Goal: Find specific page/section: Find specific page/section

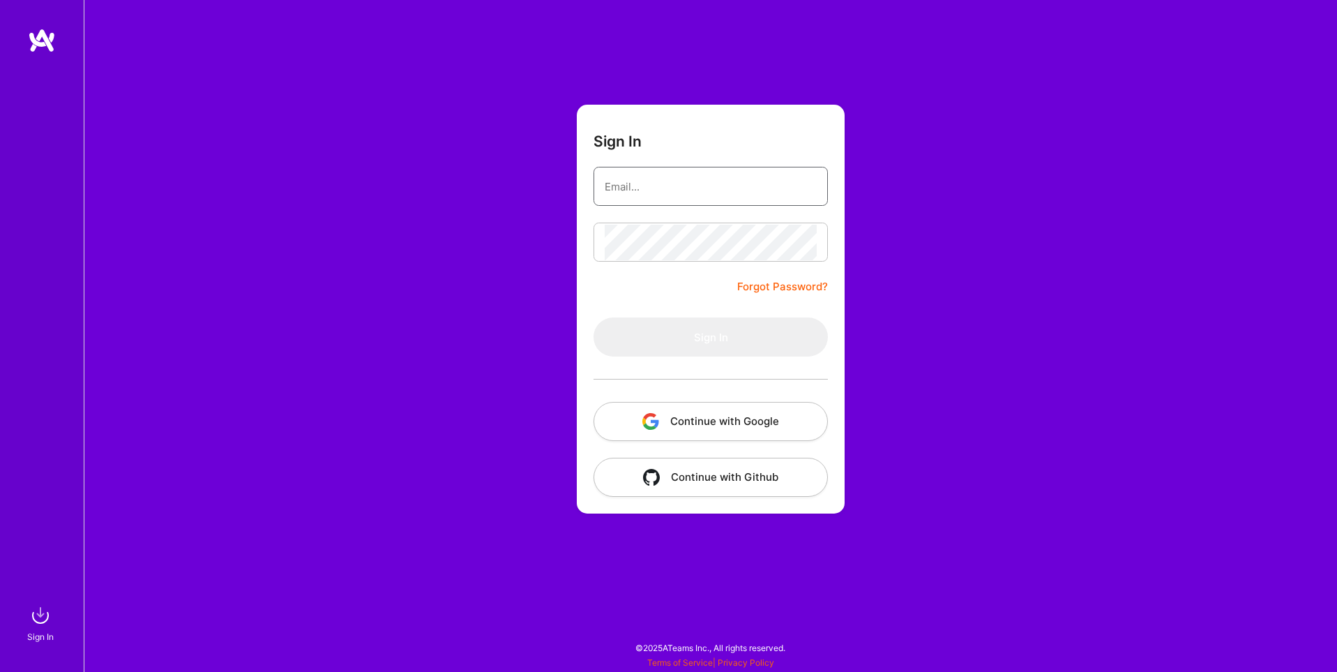
type input "[EMAIL_ADDRESS][DOMAIN_NAME]"
click at [727, 418] on button "Continue with Google" at bounding box center [710, 421] width 234 height 39
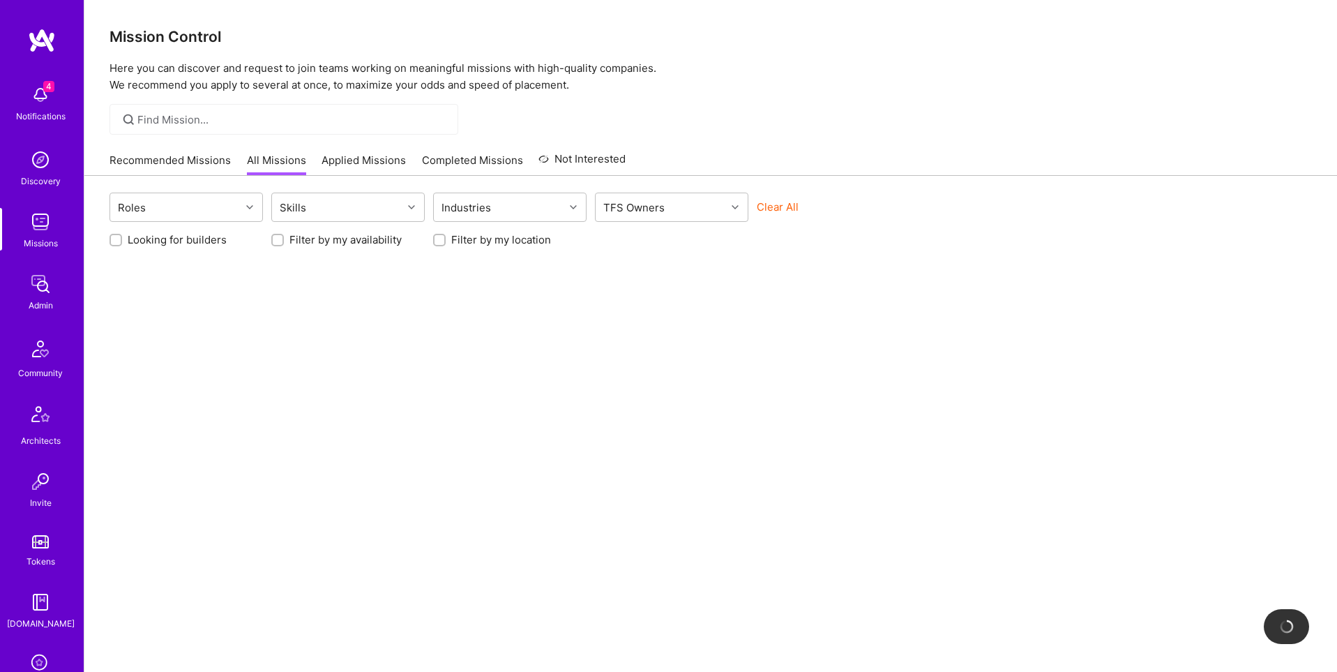
scroll to position [219, 0]
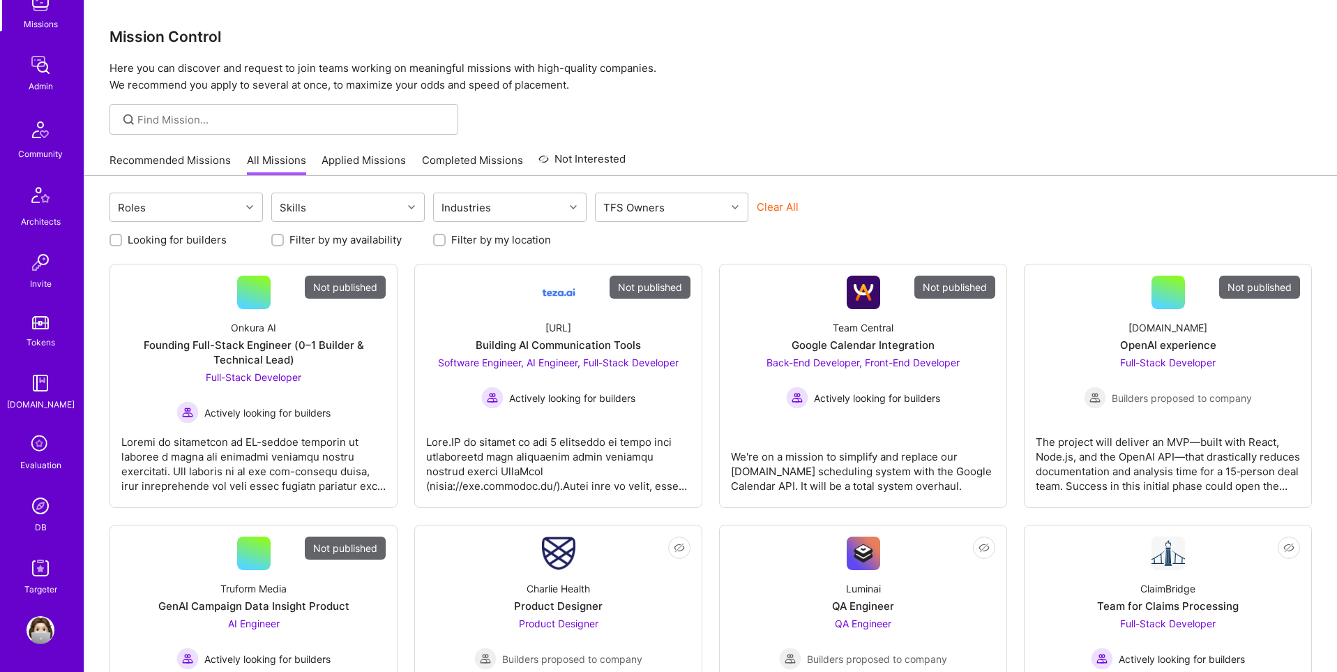
click at [42, 517] on img at bounding box center [40, 506] width 28 height 28
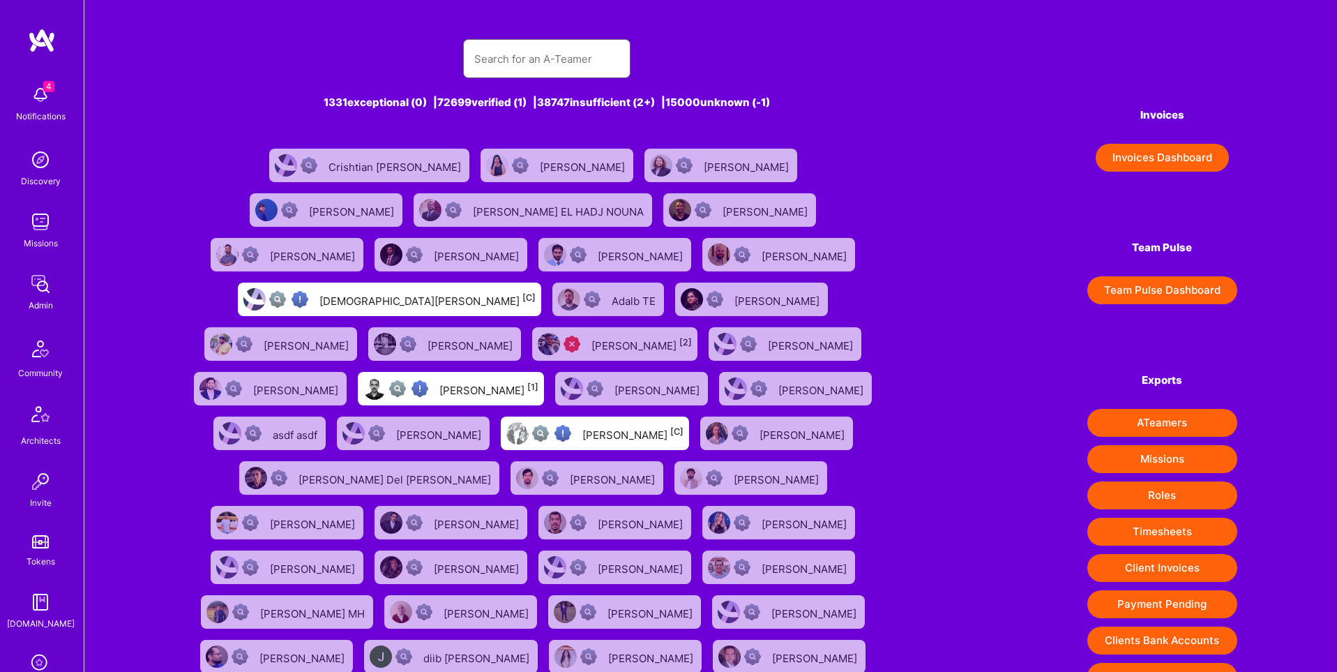
click at [570, 62] on input "text" at bounding box center [546, 59] width 145 height 36
paste input "[URL][DOMAIN_NAME]"
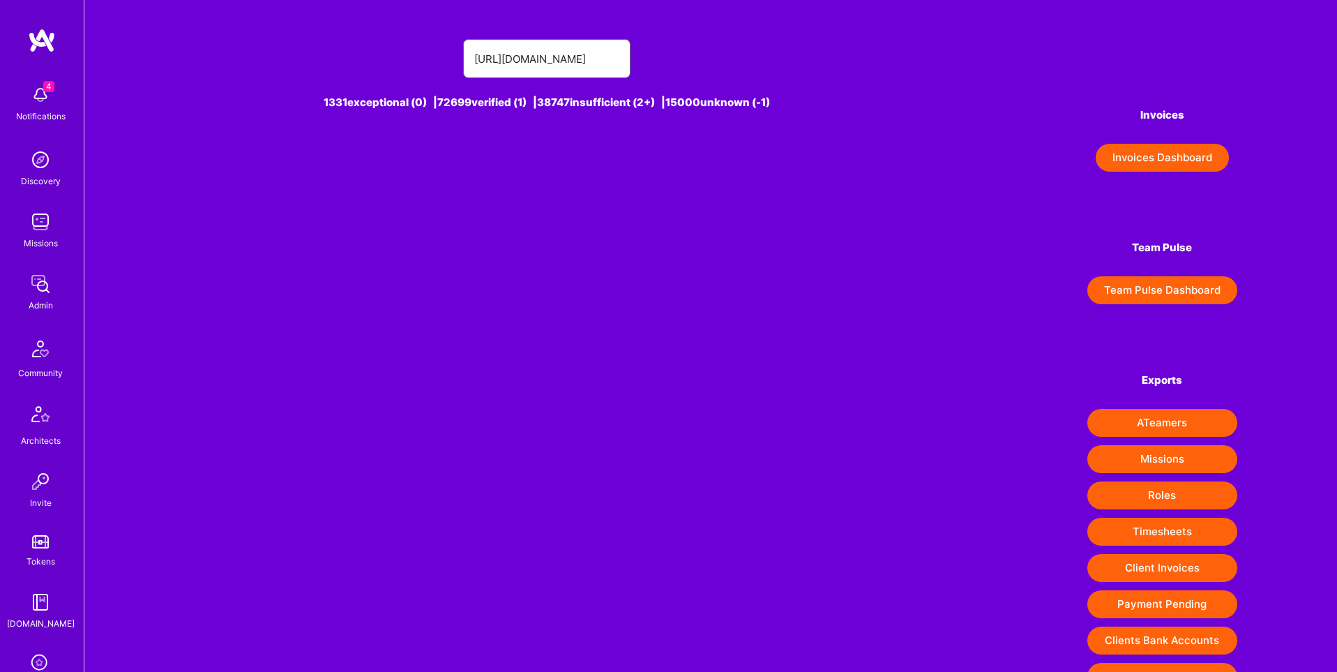
type input "[URL][DOMAIN_NAME]"
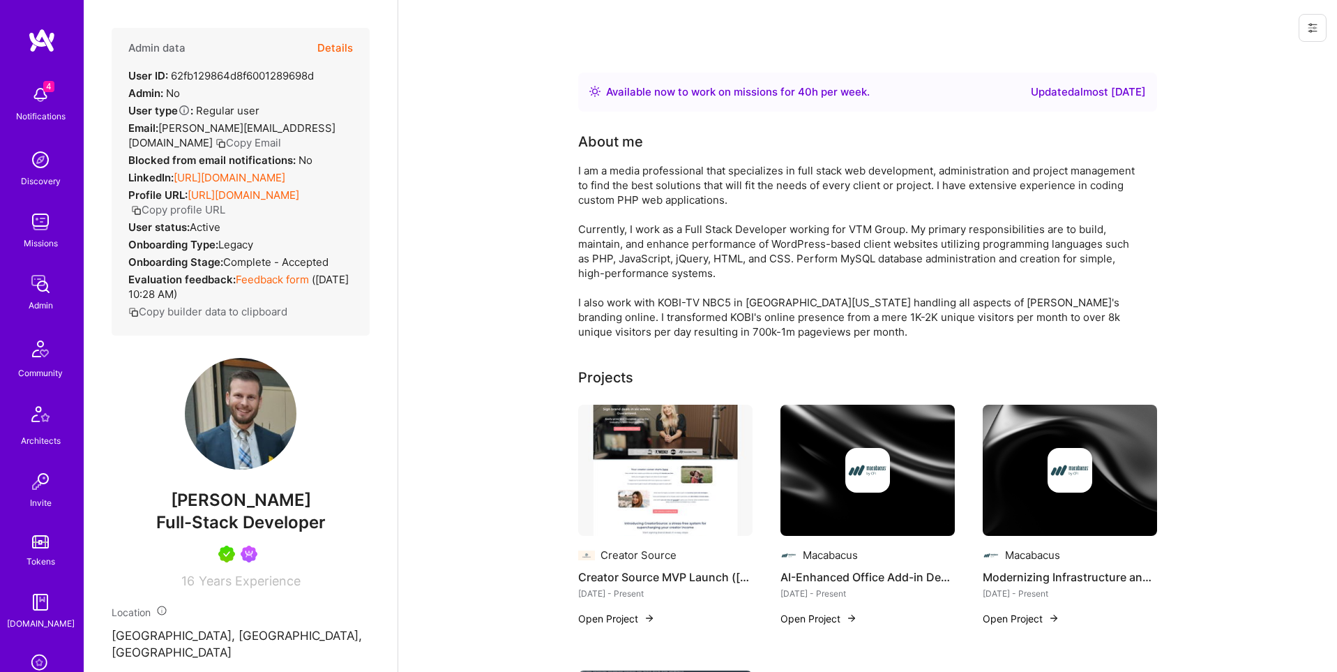
click at [338, 45] on button "Details" at bounding box center [335, 48] width 36 height 40
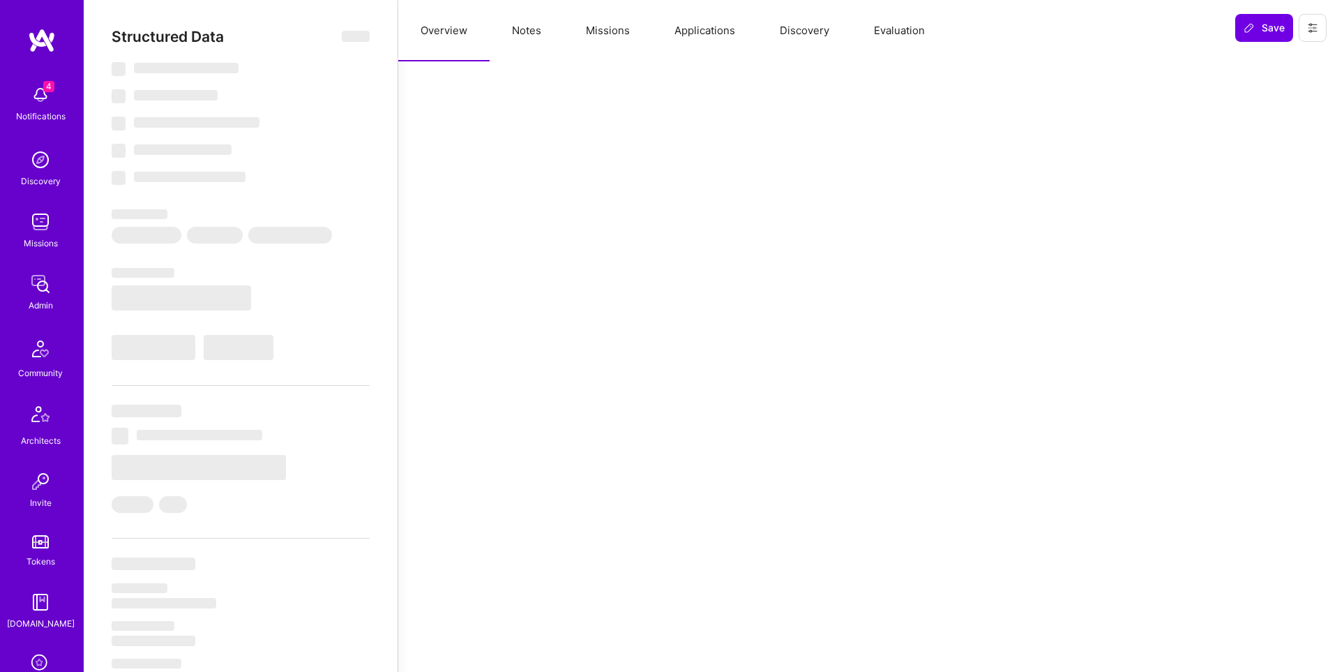
click at [600, 31] on button "Missions" at bounding box center [607, 30] width 89 height 61
select select "Right Now"
select select "5"
select select "7"
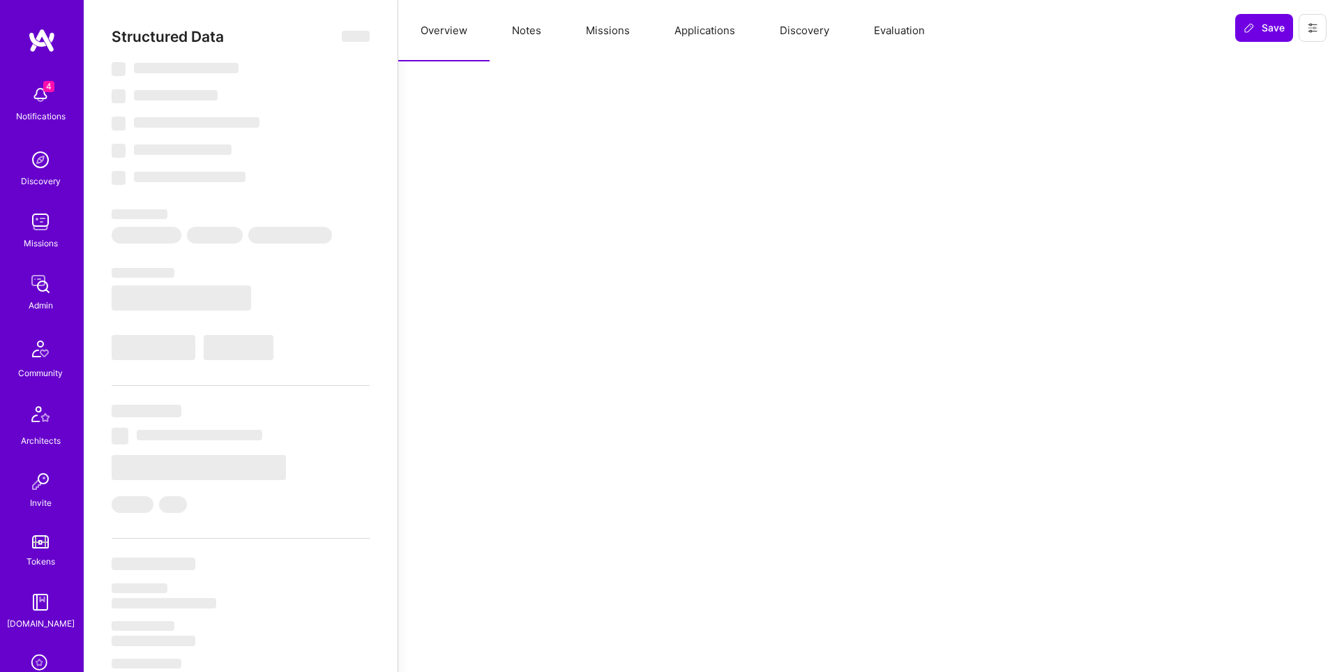
select select "7"
select select "US"
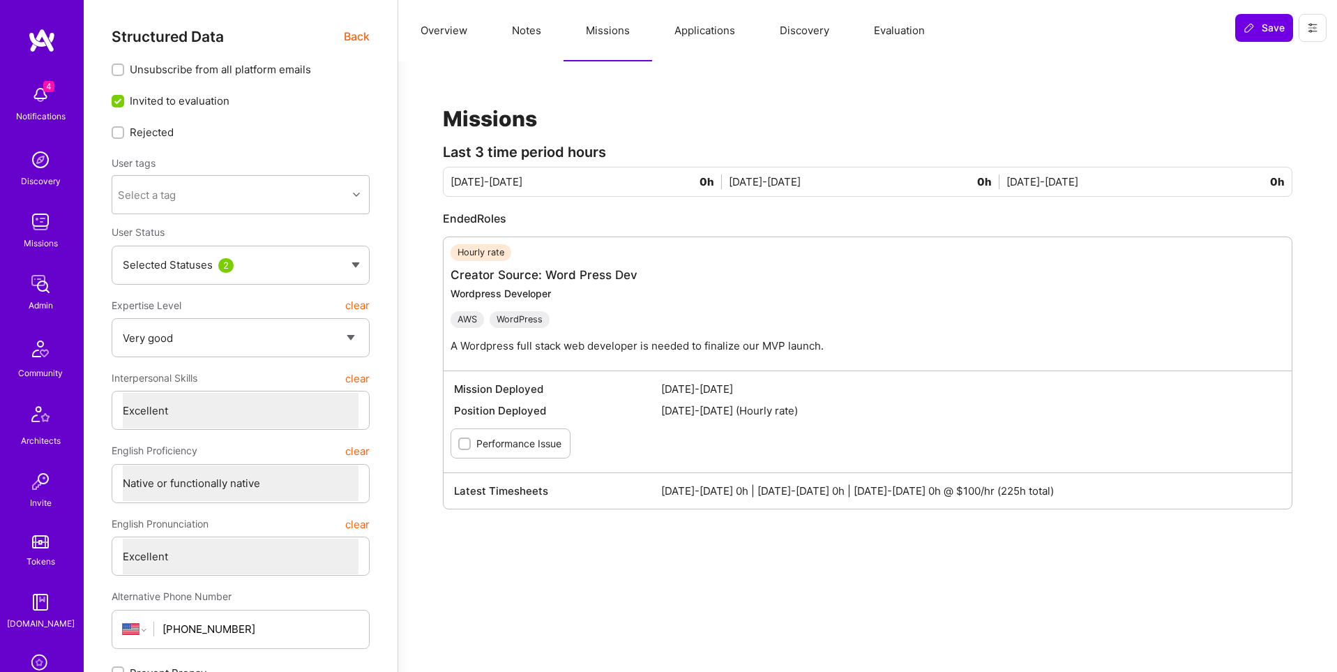
click at [529, 36] on button "Notes" at bounding box center [527, 30] width 74 height 61
type textarea "x"
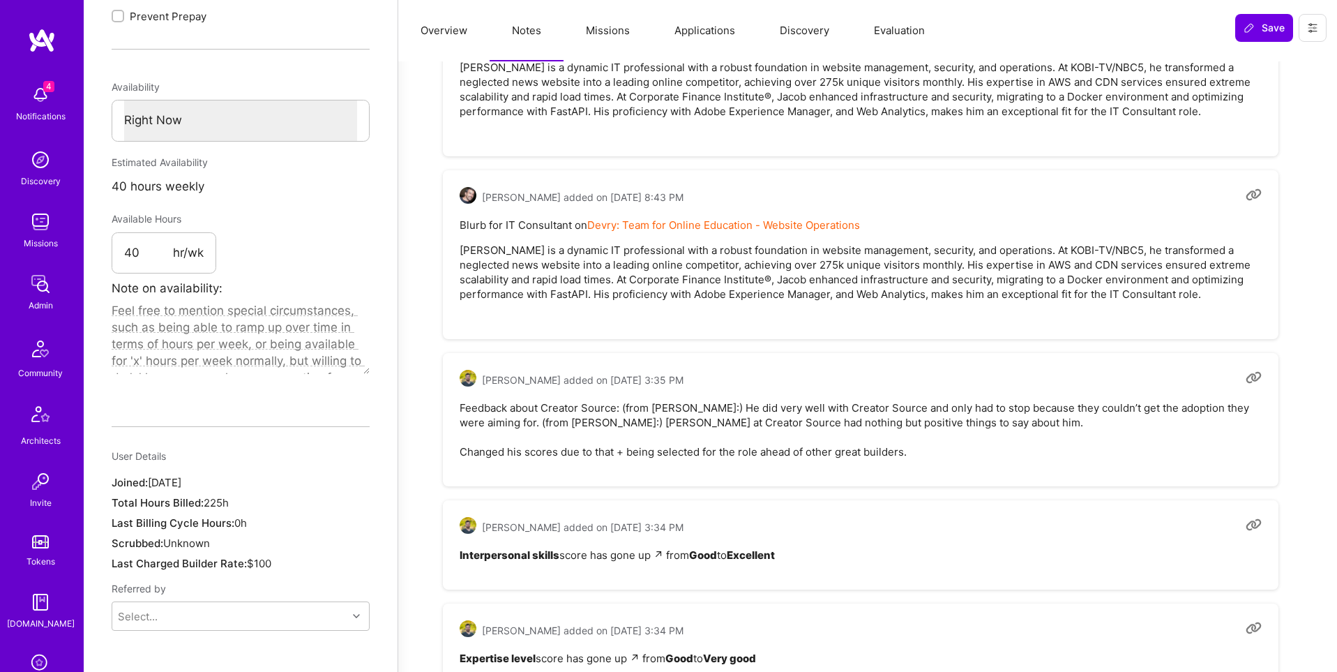
scroll to position [674, 0]
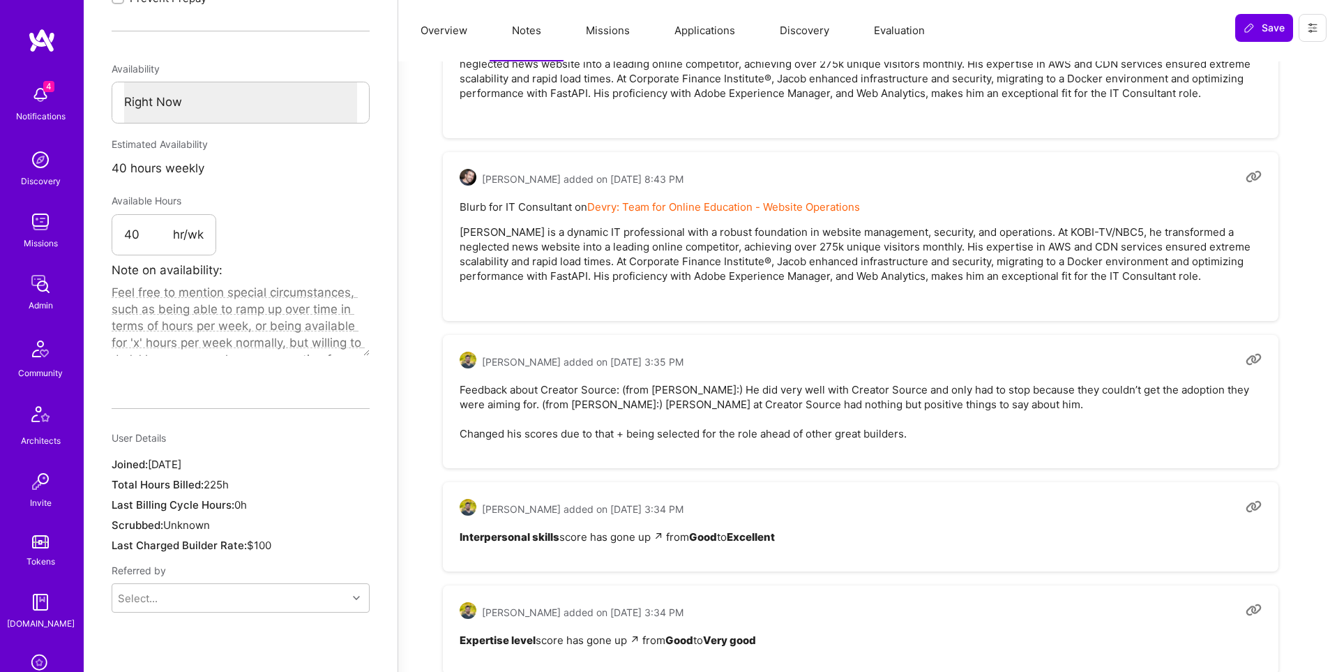
click at [706, 33] on button "Applications" at bounding box center [704, 30] width 105 height 61
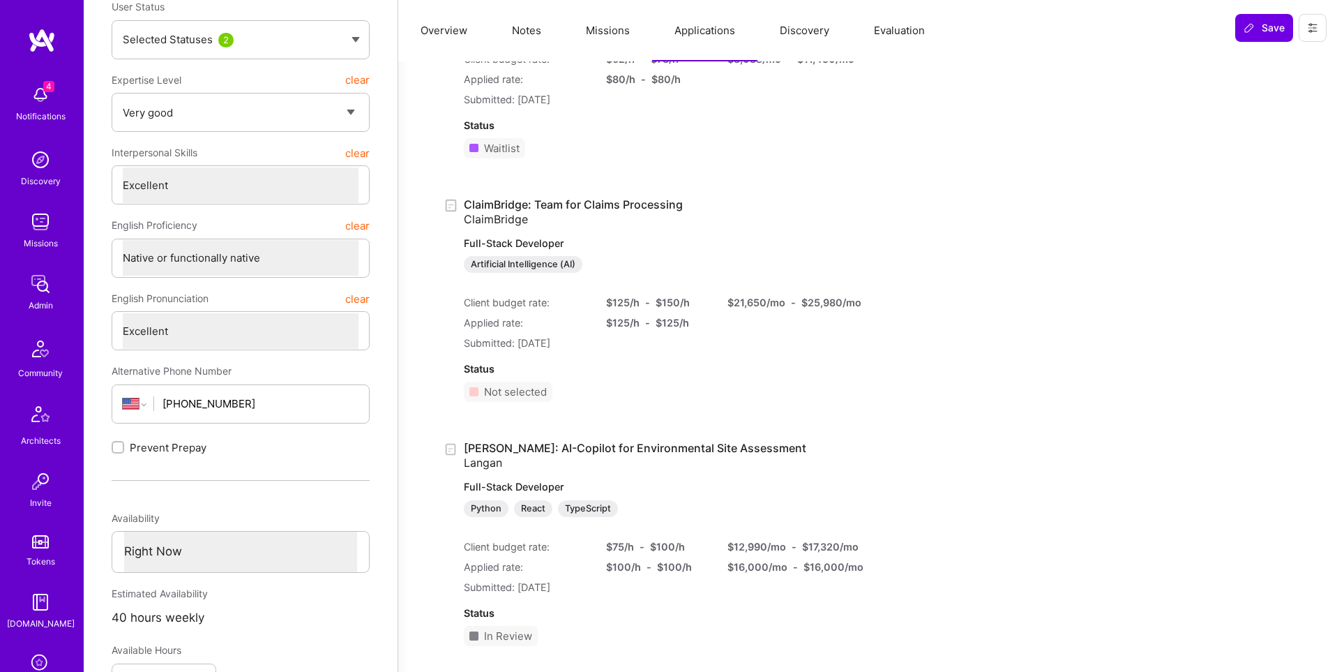
scroll to position [0, 0]
